Goal: Information Seeking & Learning: Compare options

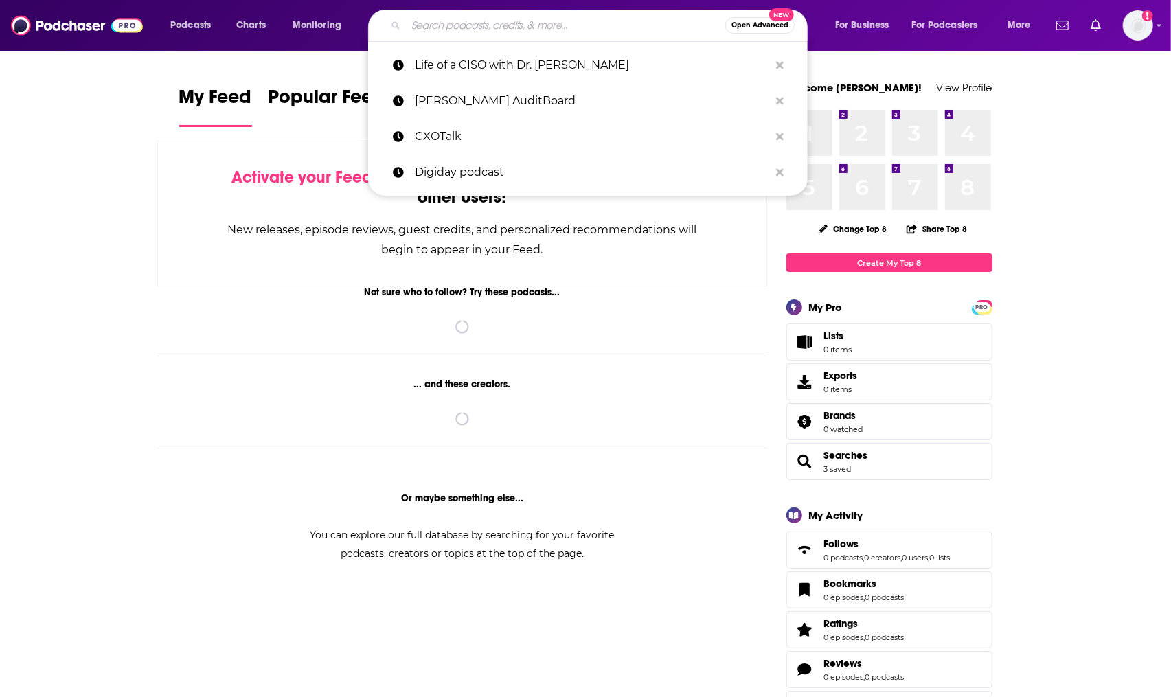
click at [427, 21] on input "Search podcasts, credits, & more..." at bounding box center [565, 25] width 319 height 22
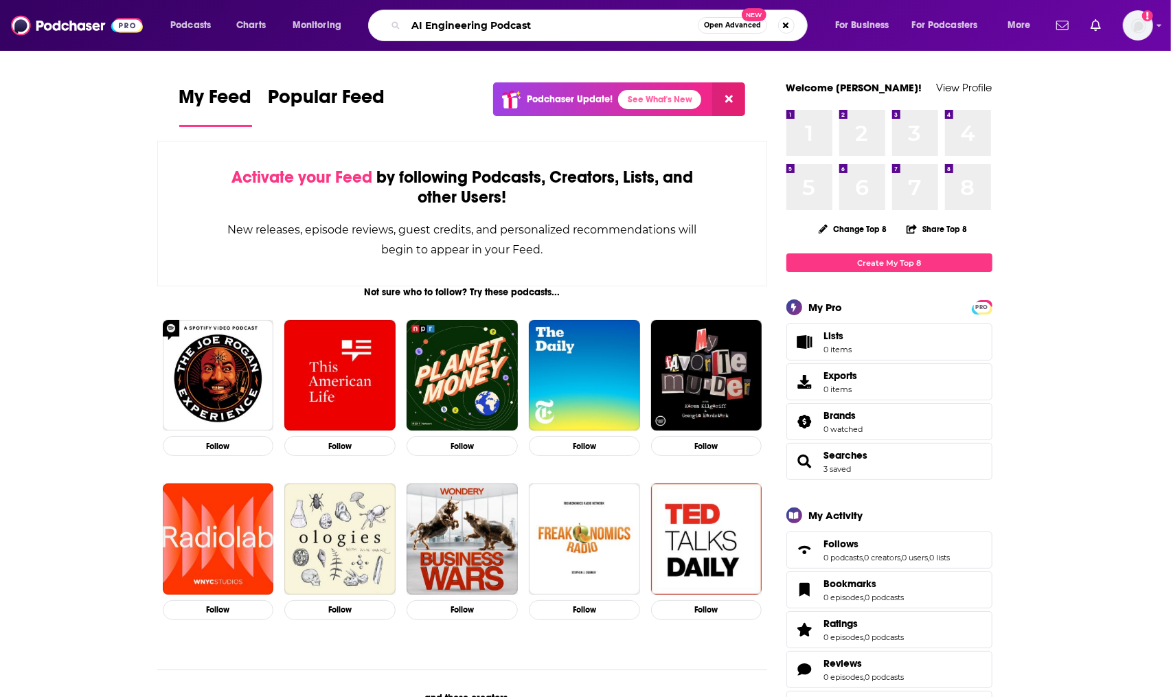
type input "AI Engineering Podcast"
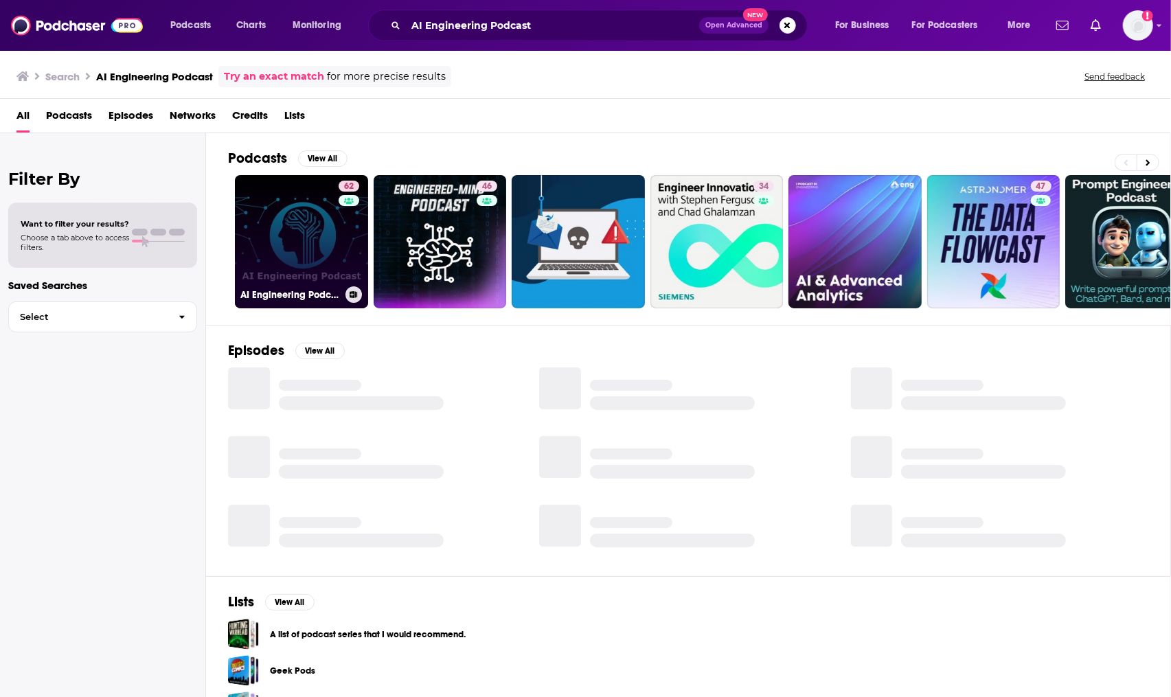
click at [339, 227] on div "62" at bounding box center [351, 234] width 24 height 106
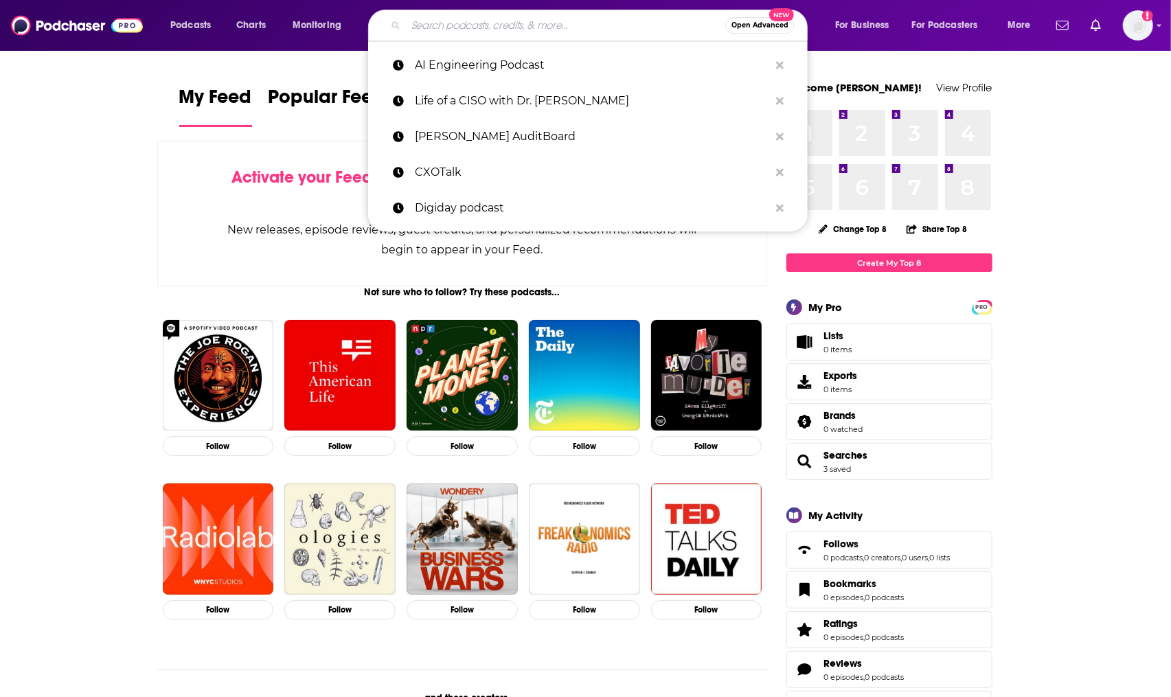
click at [463, 20] on input "Search podcasts, credits, & more..." at bounding box center [565, 25] width 319 height 22
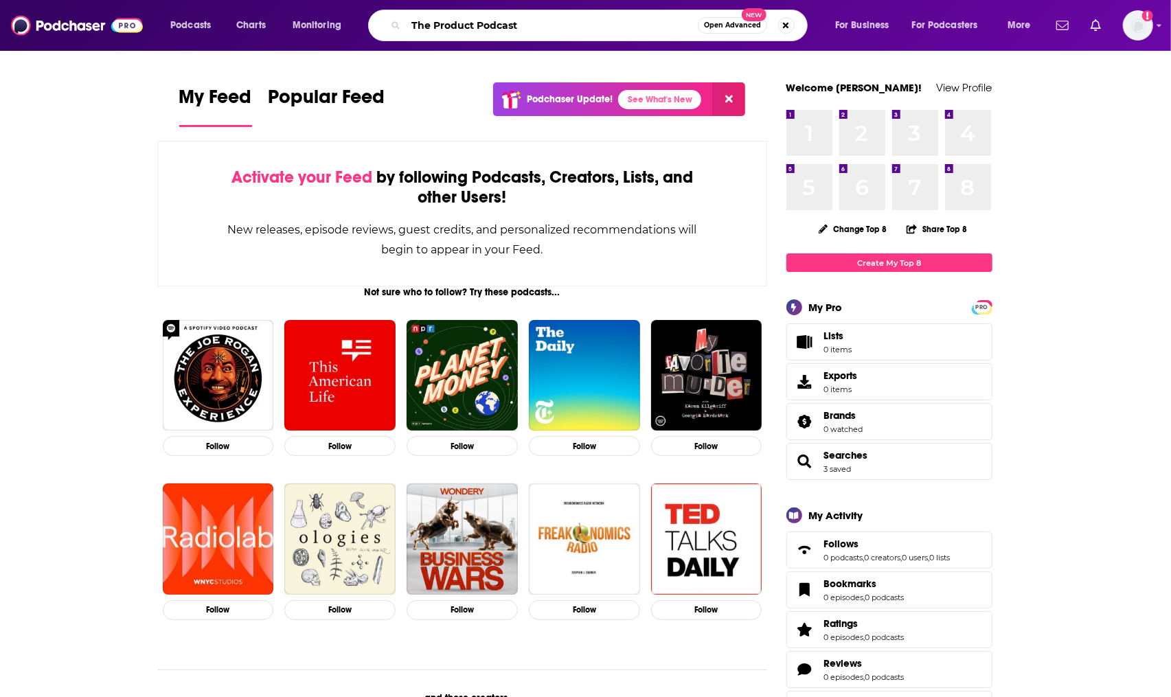
type input "The Product Podcast"
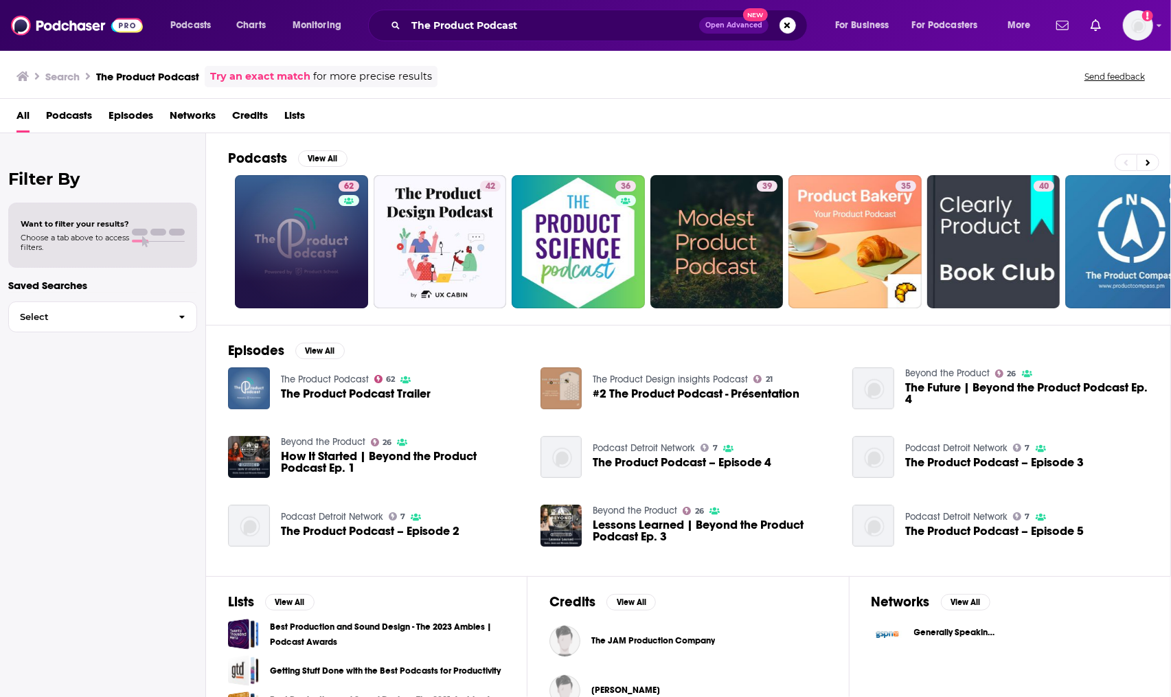
click at [291, 263] on link "62" at bounding box center [301, 241] width 133 height 133
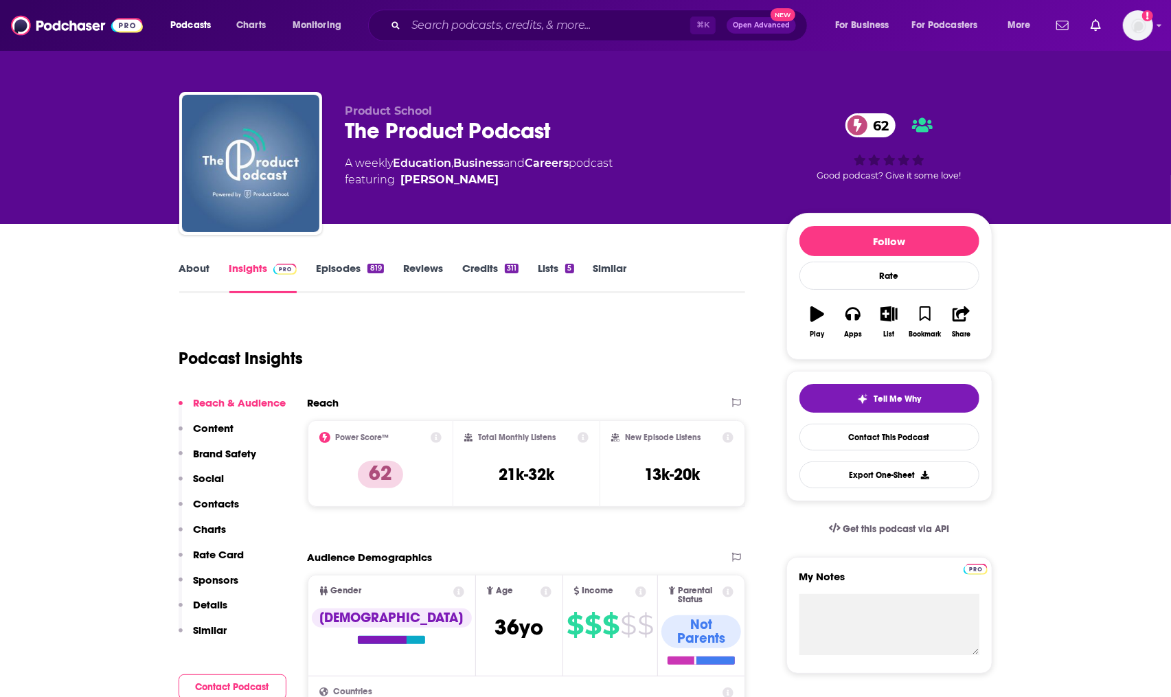
scroll to position [58, 0]
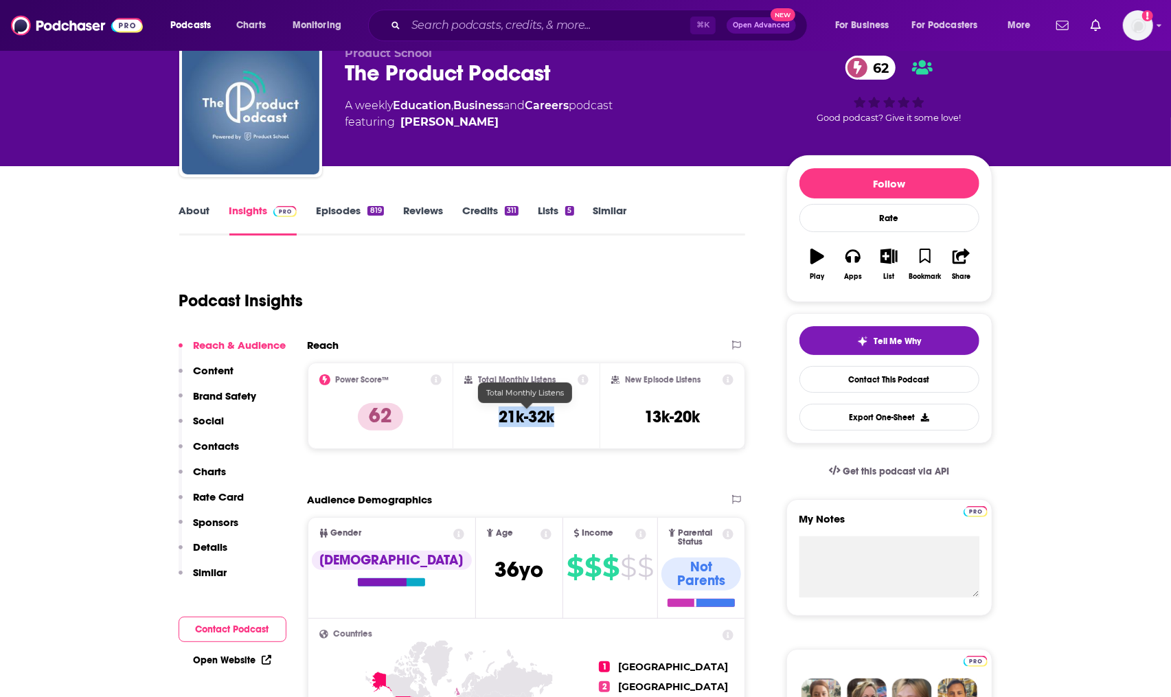
drag, startPoint x: 497, startPoint y: 417, endPoint x: 554, endPoint y: 415, distance: 56.3
click at [554, 415] on div "Total Monthly Listens 21k-32k" at bounding box center [526, 405] width 124 height 63
copy h3 "21k-32k"
click at [205, 212] on link "About" at bounding box center [194, 220] width 31 height 32
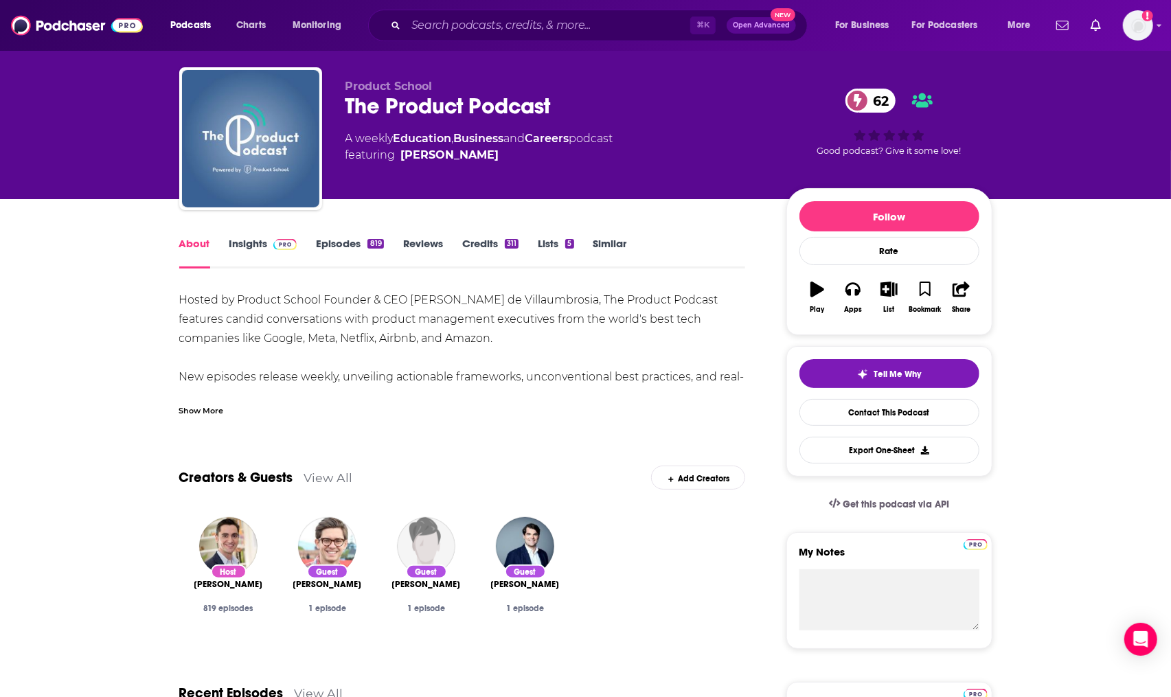
scroll to position [27, 0]
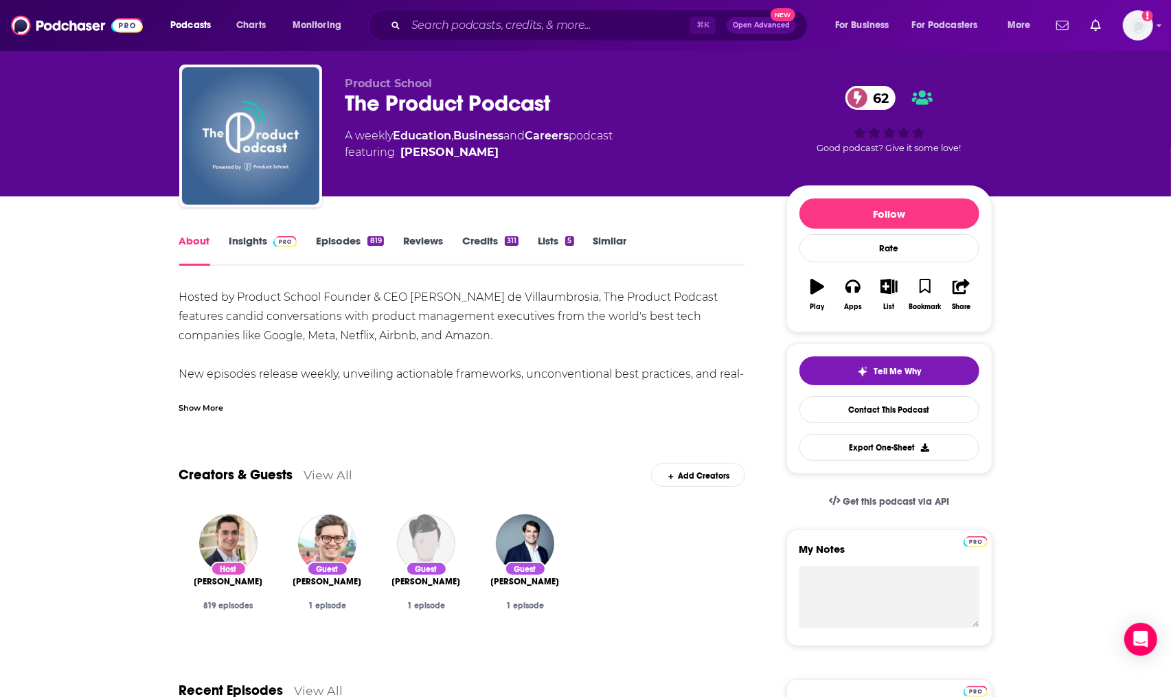
click at [220, 402] on div "Show More" at bounding box center [201, 406] width 45 height 13
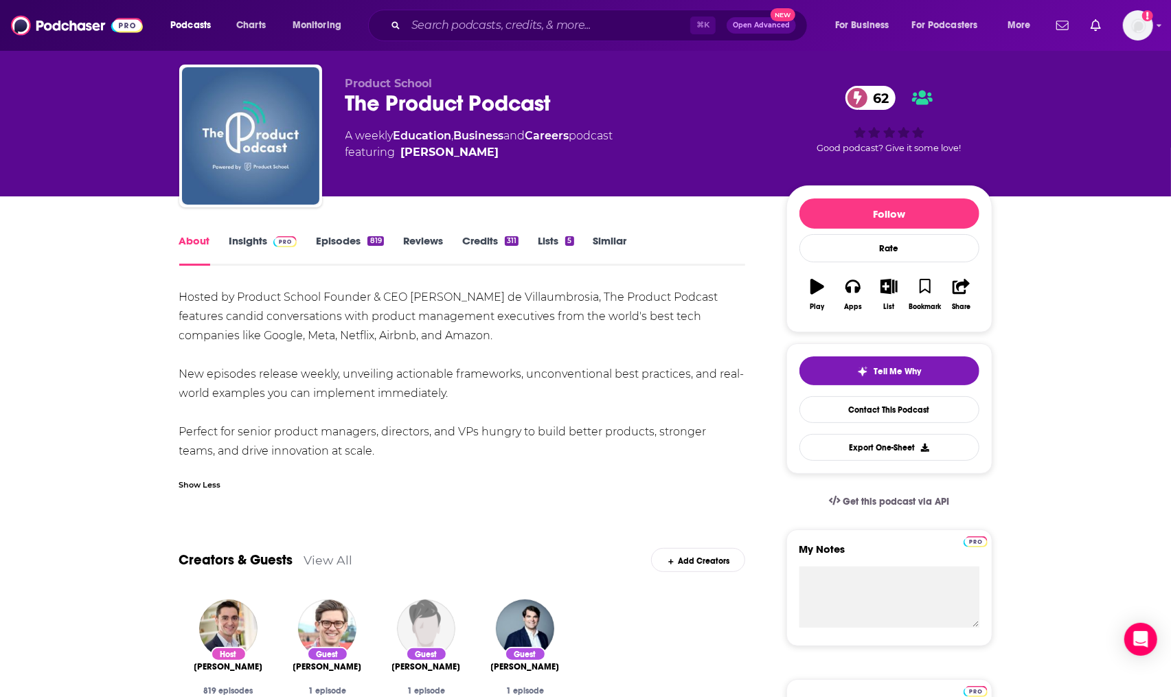
drag, startPoint x: 337, startPoint y: 373, endPoint x: 491, endPoint y: 390, distance: 154.8
click at [491, 390] on div "Hosted by Product School Founder & CEO Carlos Gonzalez de Villaumbrosia, The Pr…" at bounding box center [462, 374] width 567 height 173
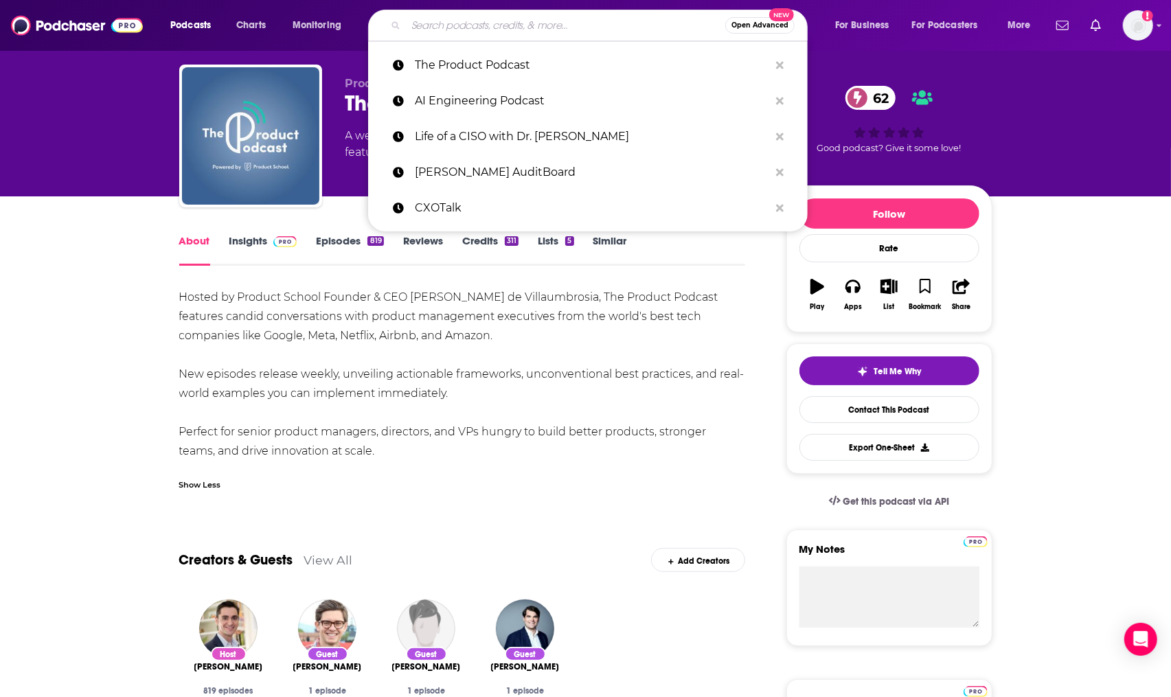
click at [488, 16] on input "Search podcasts, credits, & more..." at bounding box center [565, 25] width 319 height 22
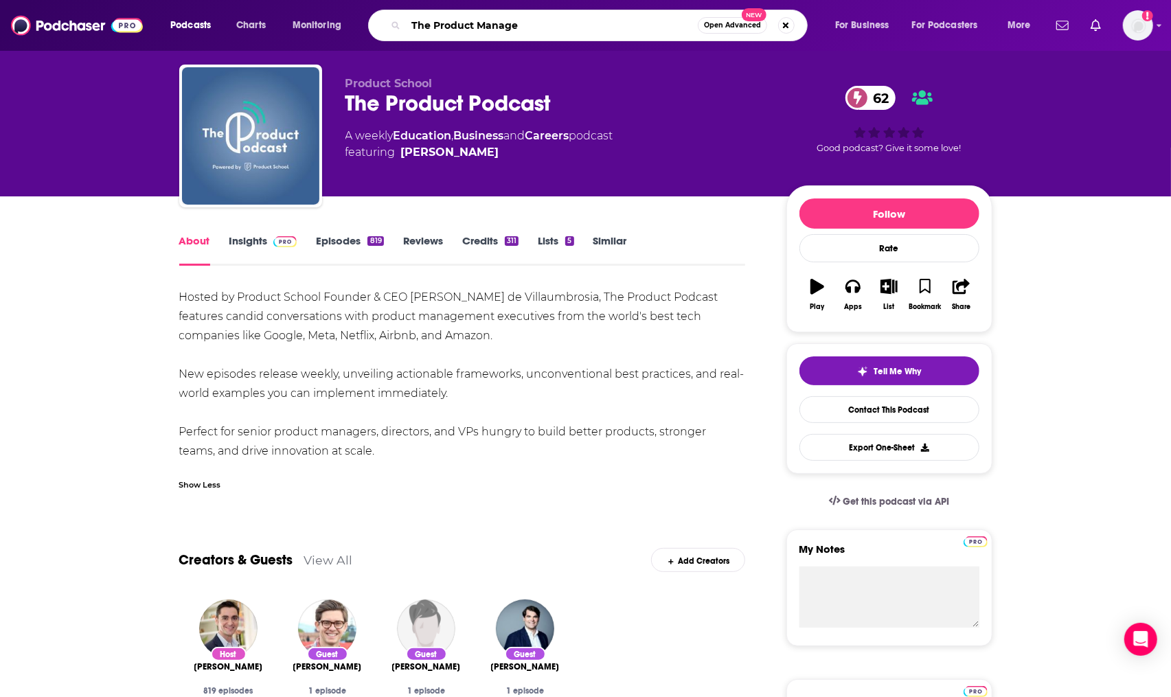
type input "The Product Manager"
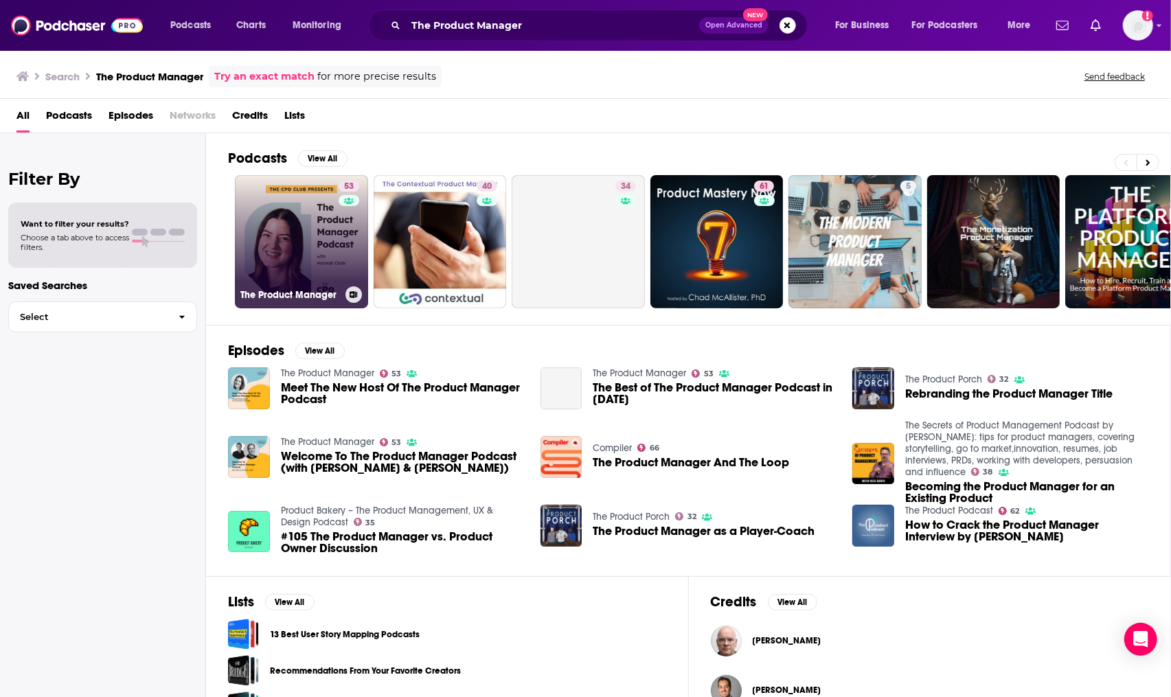
click at [299, 225] on link "53 The Product Manager" at bounding box center [301, 241] width 133 height 133
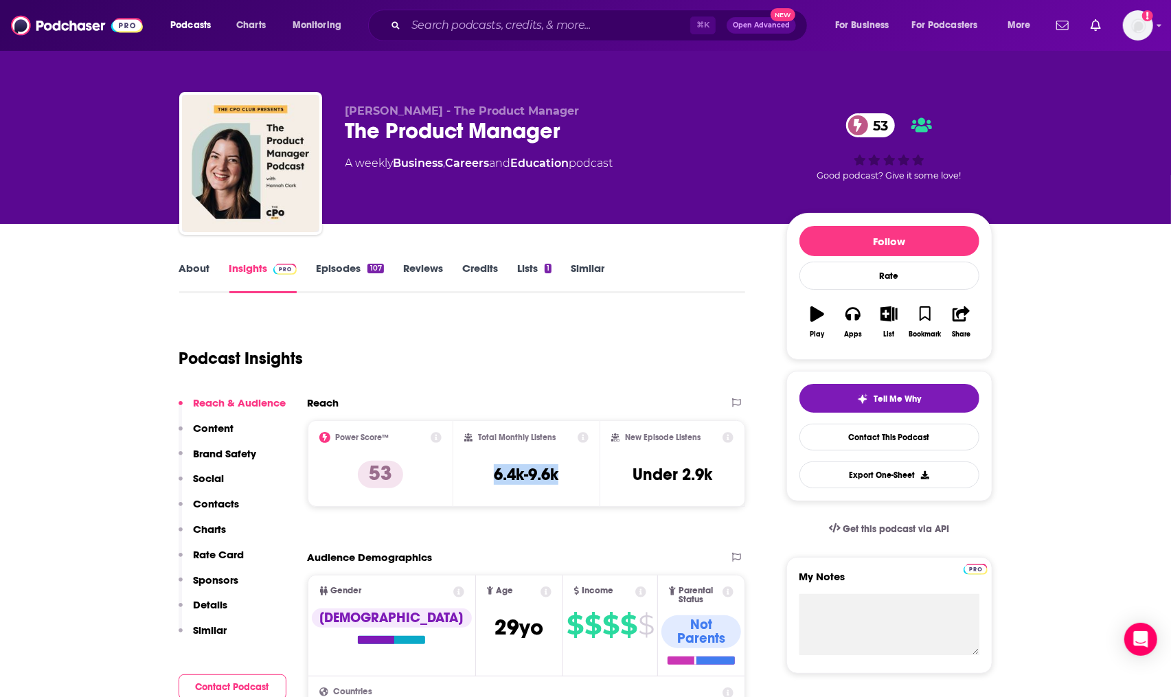
drag, startPoint x: 572, startPoint y: 475, endPoint x: 480, endPoint y: 475, distance: 92.0
click at [480, 475] on div "Total Monthly Listens 6.4k-9.6k" at bounding box center [526, 463] width 124 height 63
copy h3 "6.4k-9.6k"
click at [202, 277] on link "About" at bounding box center [194, 278] width 31 height 32
